Goal: Task Accomplishment & Management: Manage account settings

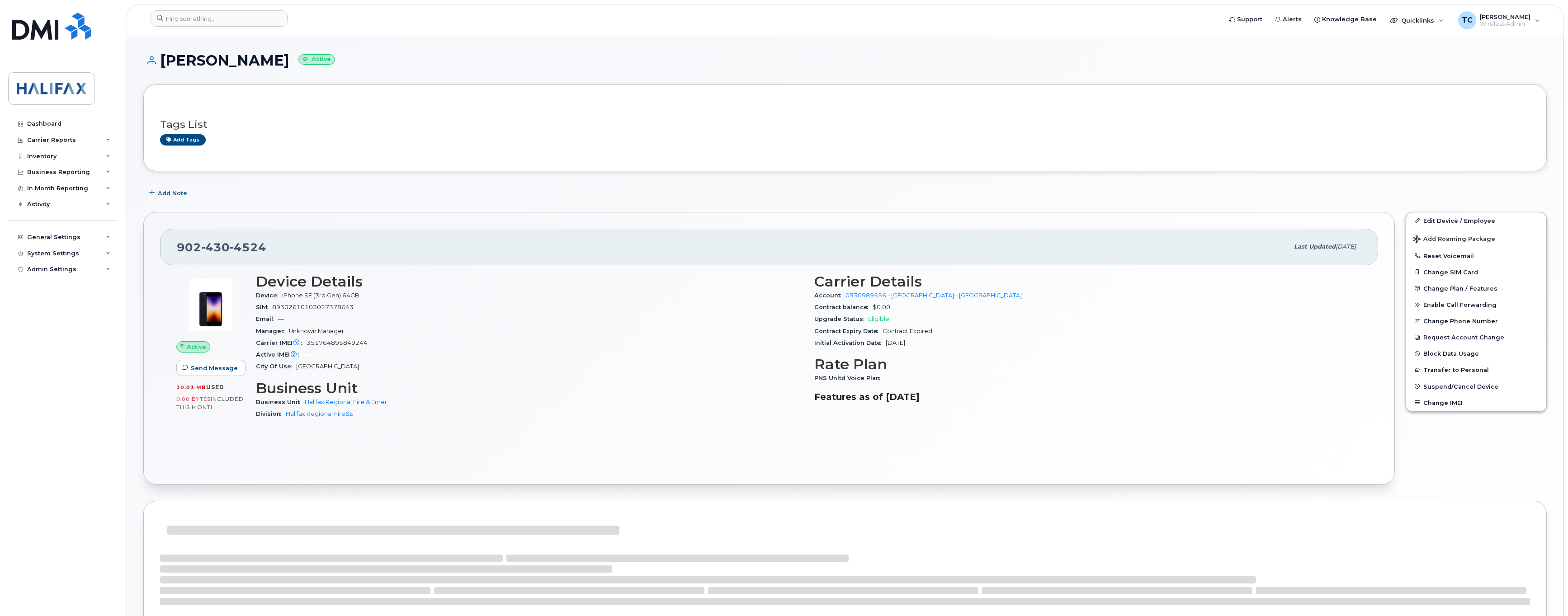
click at [452, 273] on div "Device Details Device iPhone SE (3rd Gen) 64GB SIM 89302610103027378643 Email —…" at bounding box center [530, 350] width 558 height 165
click at [215, 21] on input at bounding box center [219, 18] width 137 height 16
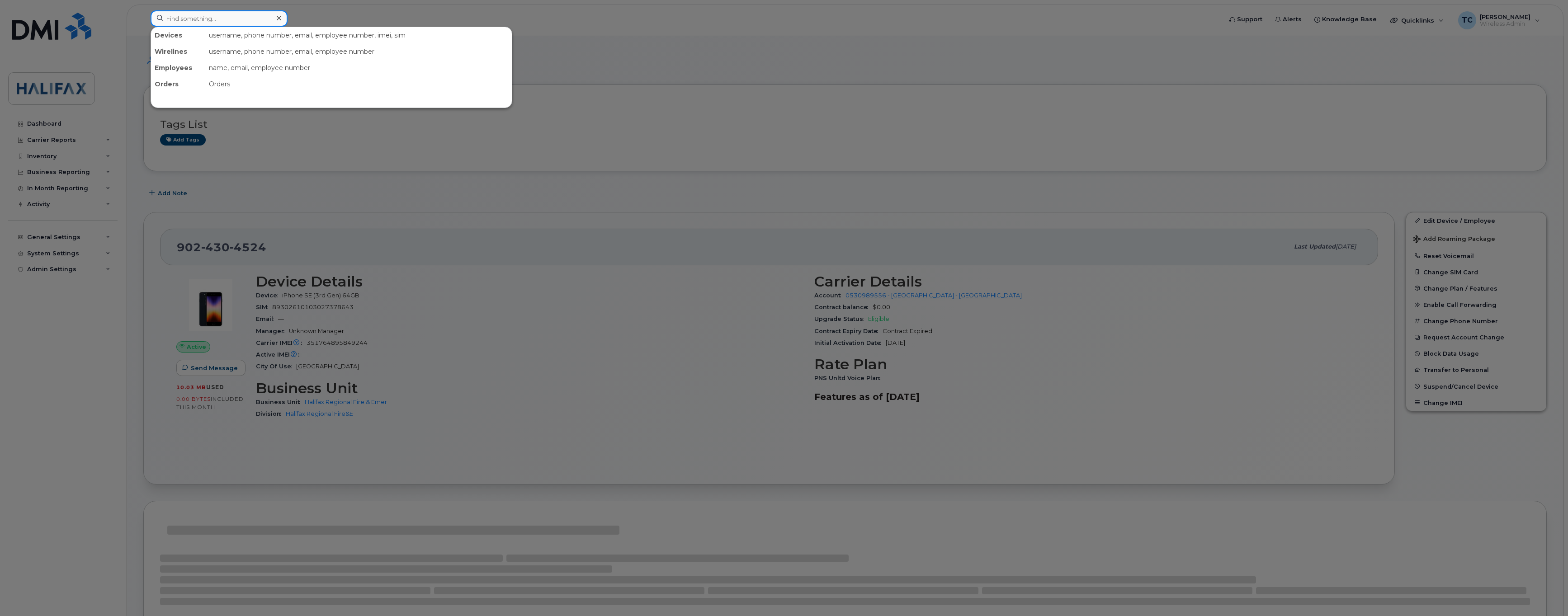
paste input "89302610206001219061"
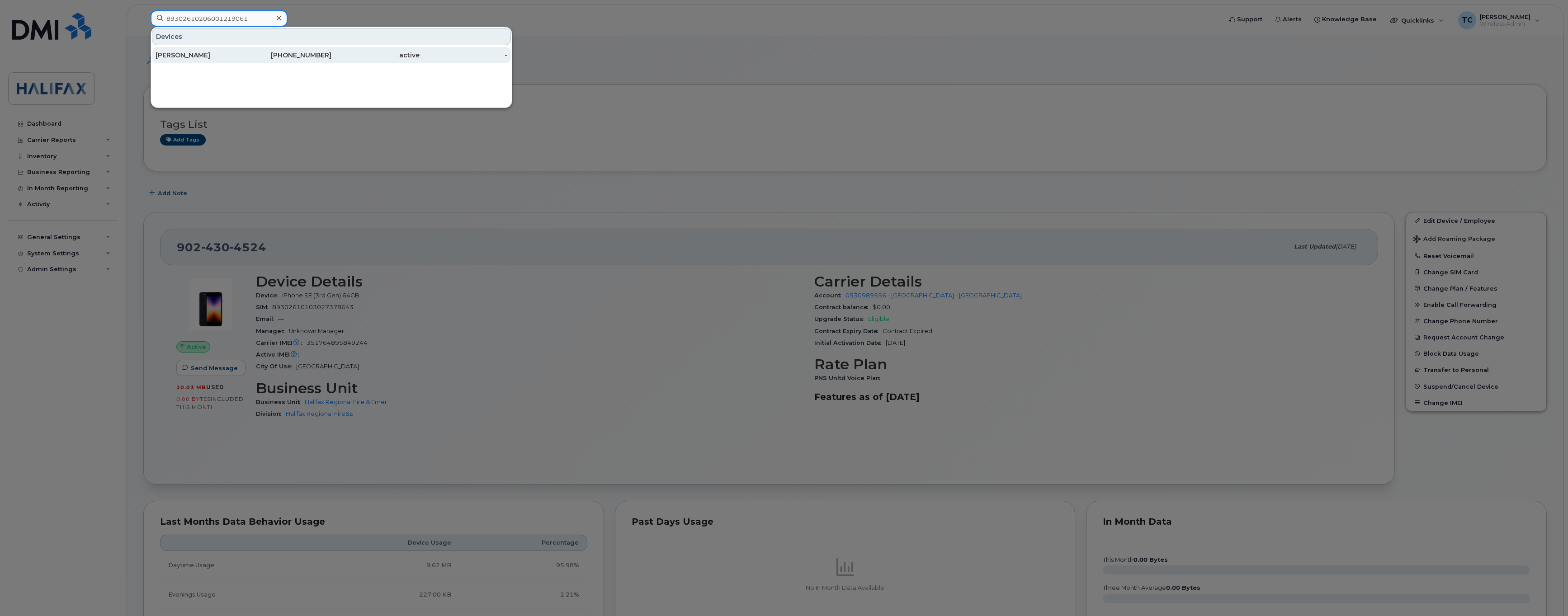
type input "89302610206001219061"
click at [198, 52] on div "[PERSON_NAME]" at bounding box center [200, 55] width 88 height 9
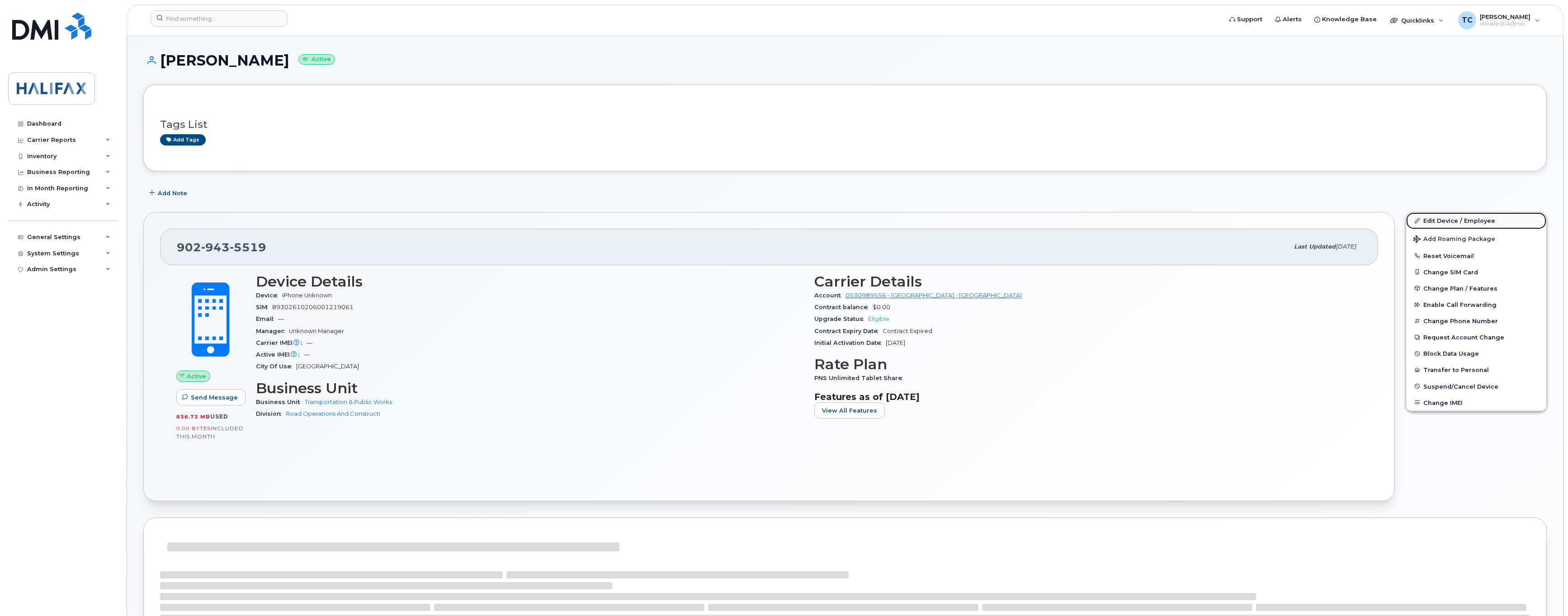
click at [1455, 222] on link "Edit Device / Employee" at bounding box center [1476, 220] width 140 height 16
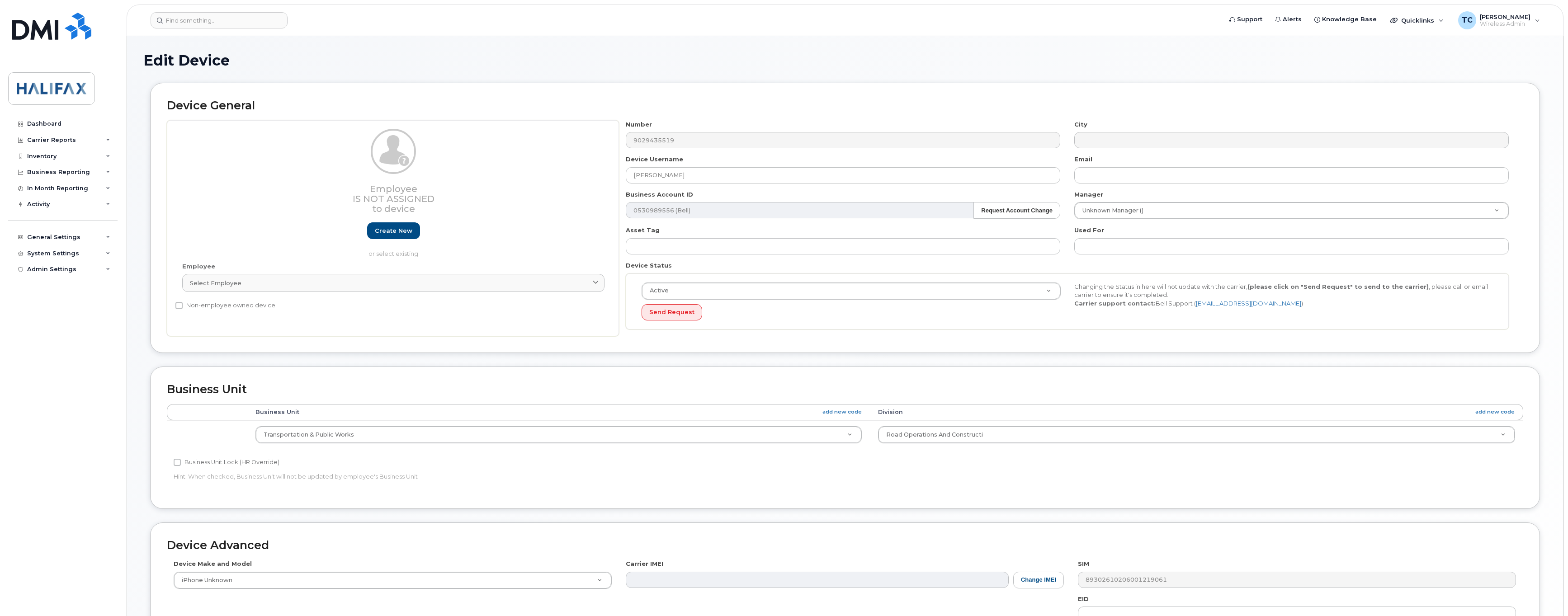
select select "29637102"
click at [697, 180] on input "[PERSON_NAME]" at bounding box center [843, 175] width 435 height 16
drag, startPoint x: 707, startPoint y: 180, endPoint x: 326, endPoint y: 133, distance: 383.9
click at [349, 138] on div "Employee Is not assigned to device Create new or select existing Employee Selec…" at bounding box center [845, 229] width 1356 height 217
drag, startPoint x: 658, startPoint y: 174, endPoint x: 678, endPoint y: 160, distance: 24.4
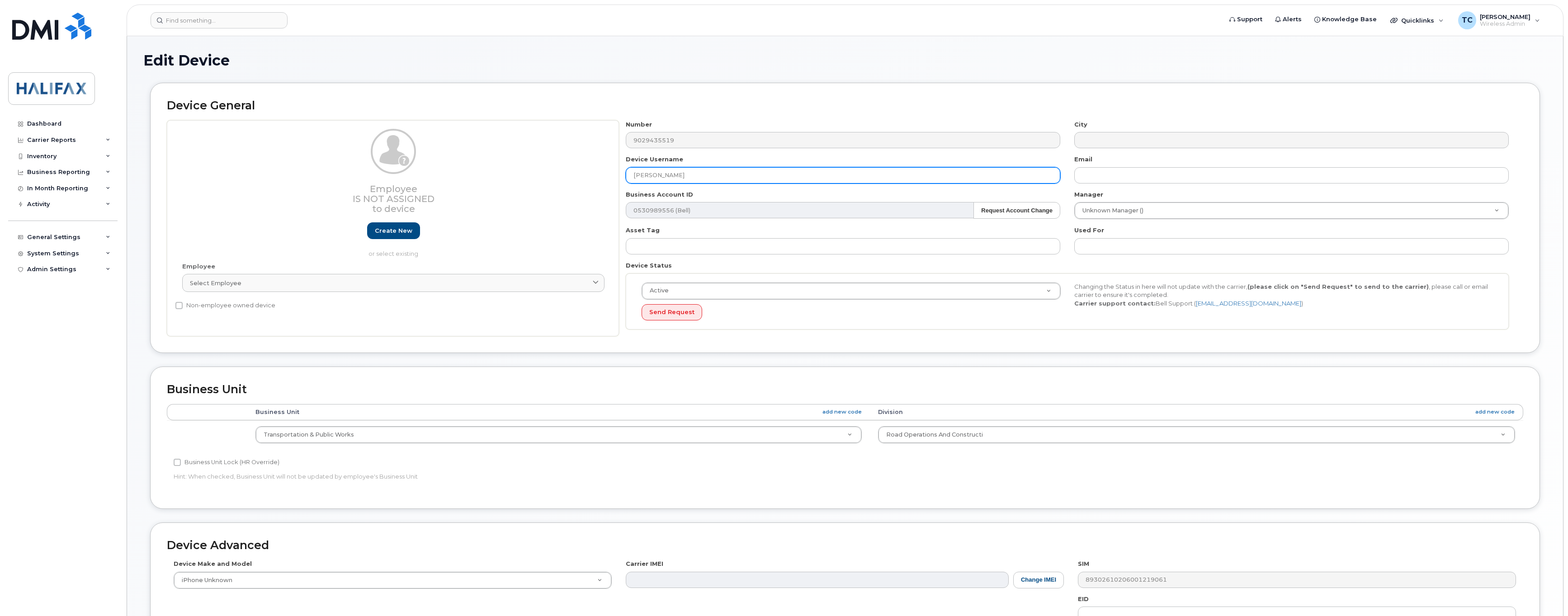
click at [658, 174] on input "Ethan Rahman" at bounding box center [843, 175] width 435 height 16
type input "[PERSON_NAME]"
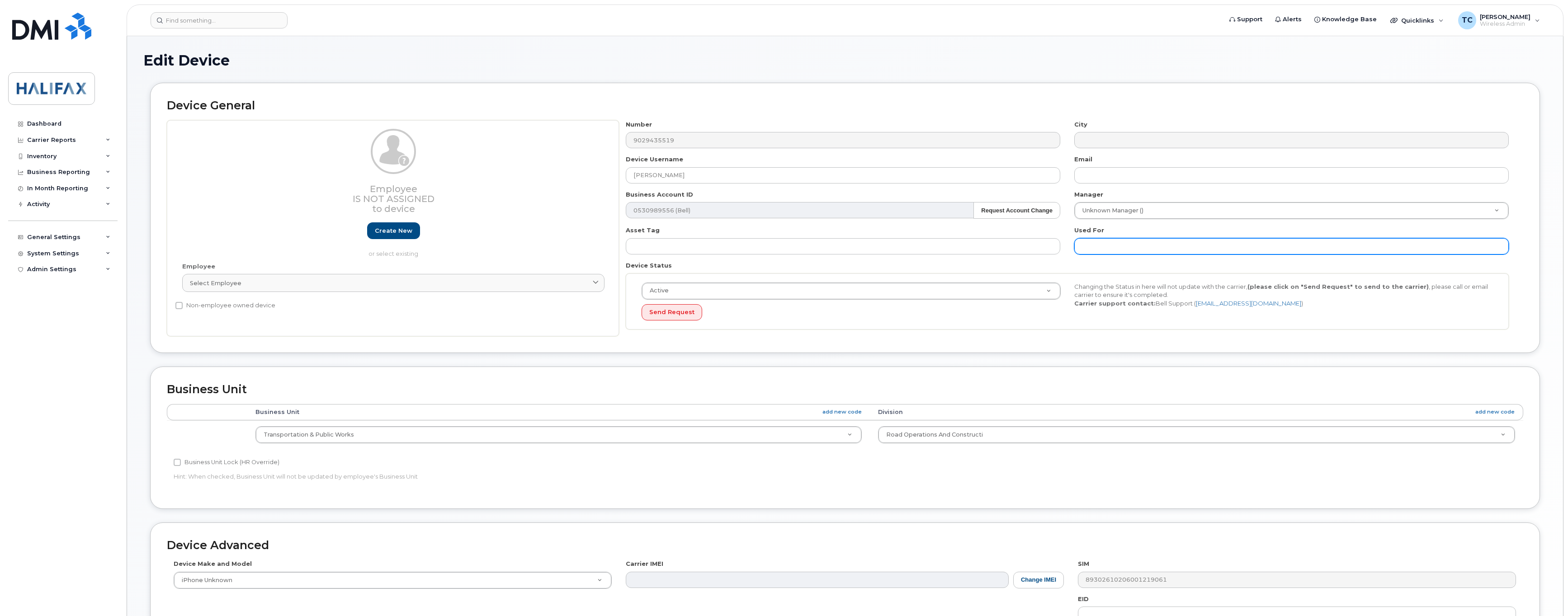
click at [1091, 245] on input "text" at bounding box center [1292, 246] width 435 height 16
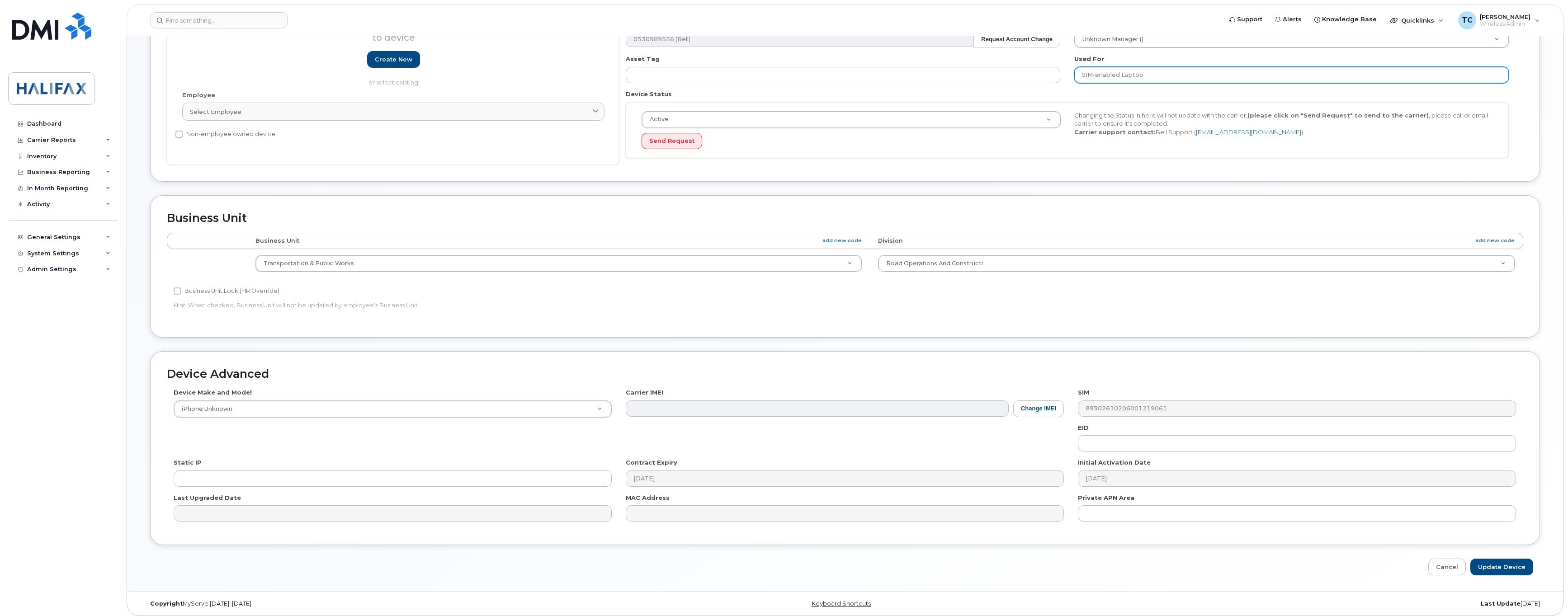
scroll to position [181, 0]
type input "SIM-enabled Laptop"
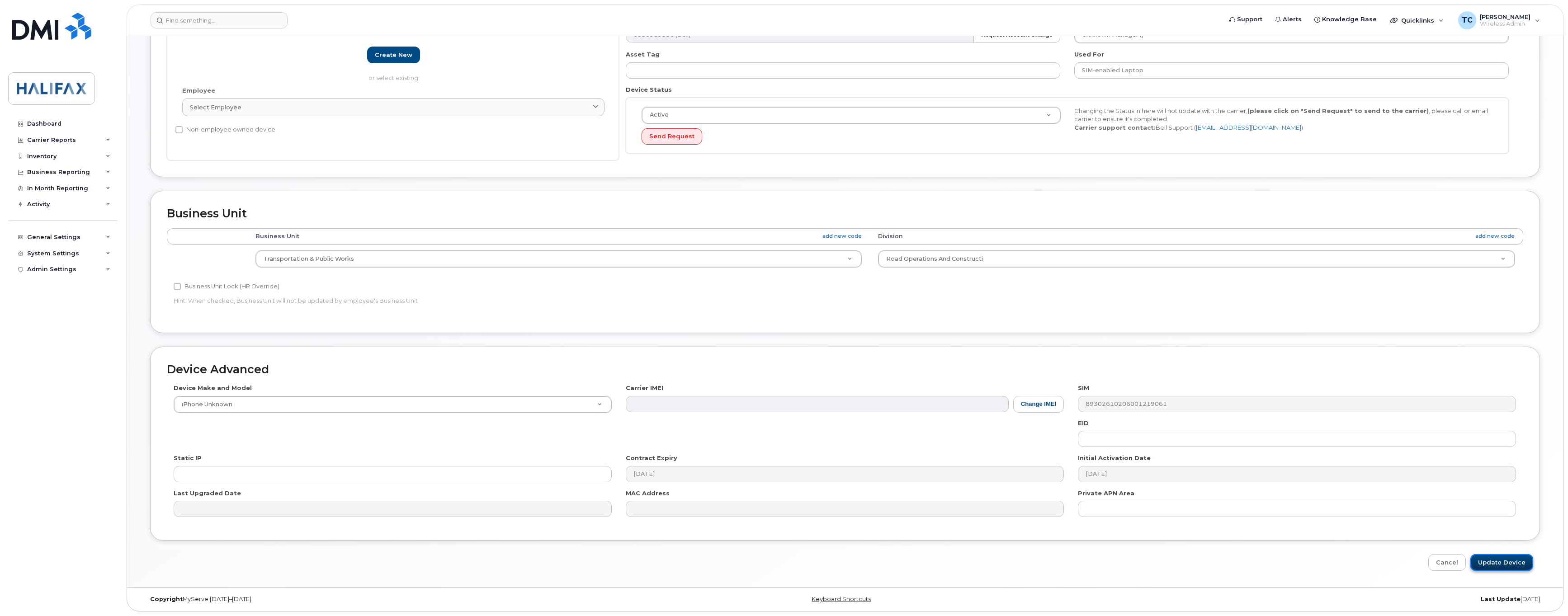
click at [1496, 562] on input "Update Device" at bounding box center [1502, 562] width 63 height 16
type input "Saving..."
